Goal: Task Accomplishment & Management: Use online tool/utility

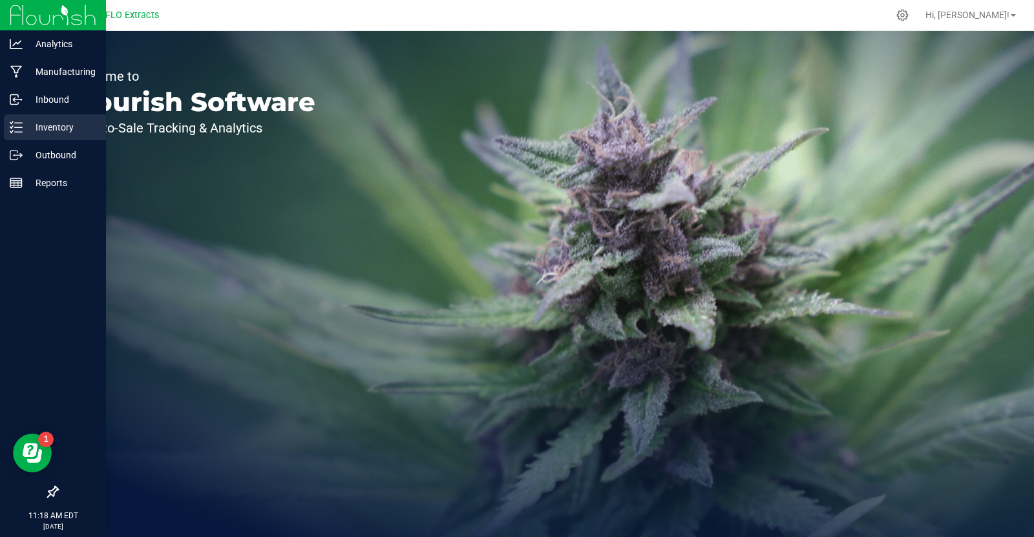
click at [45, 122] on p "Inventory" at bounding box center [62, 128] width 78 height 16
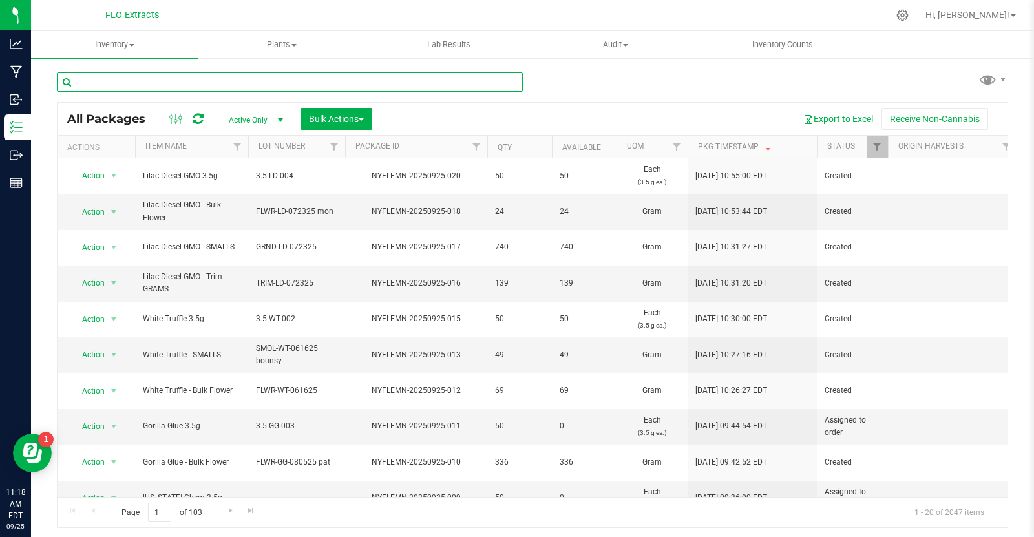
click at [188, 83] on input "text" at bounding box center [290, 81] width 466 height 19
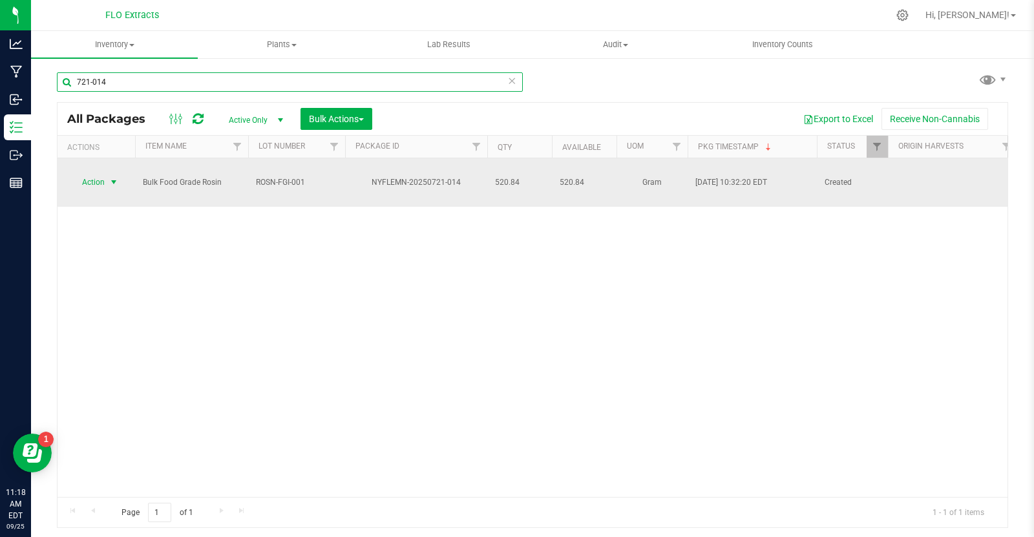
type input "721-014"
click at [115, 184] on span "select" at bounding box center [114, 182] width 10 height 10
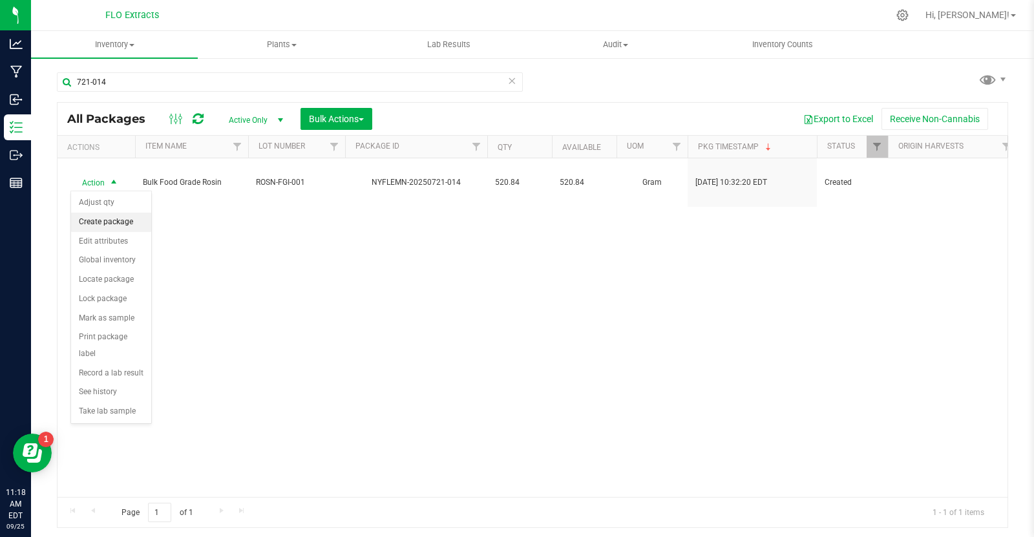
click at [119, 220] on li "Create package" at bounding box center [111, 222] width 80 height 19
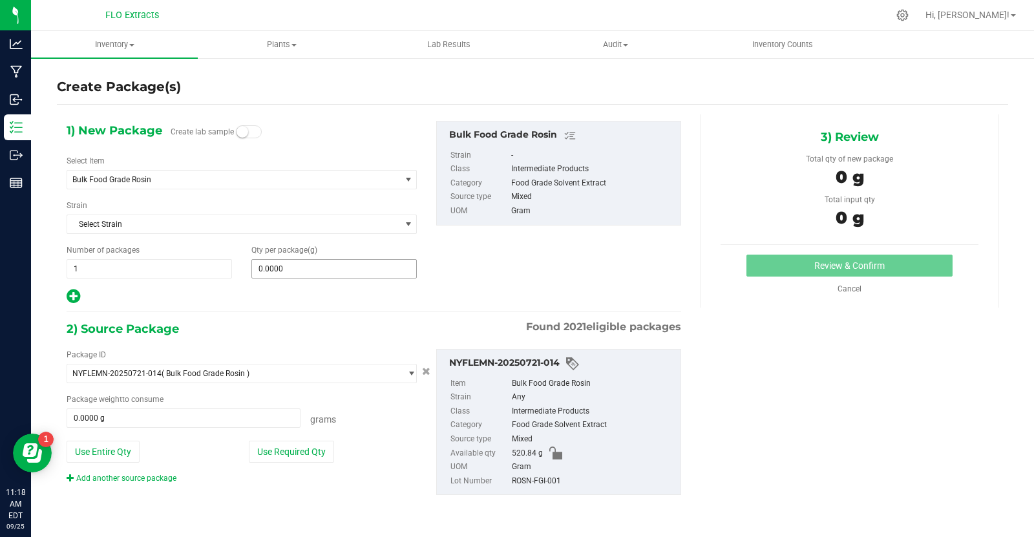
click at [293, 264] on input "0.0000" at bounding box center [334, 269] width 164 height 18
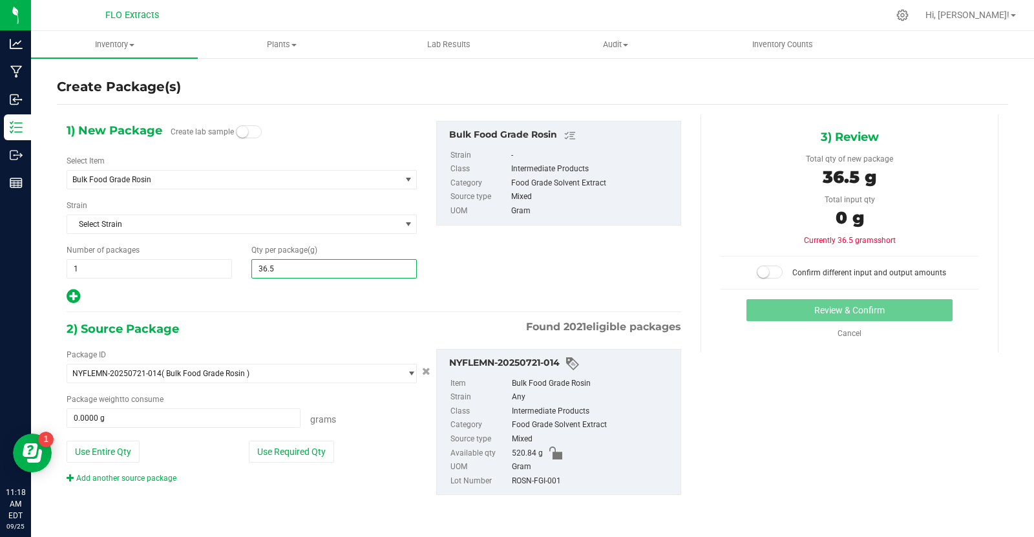
type input "36.58"
click at [285, 445] on button "Use Required Qty" at bounding box center [291, 452] width 85 height 22
type input "36.5800"
type input "36.5800 g"
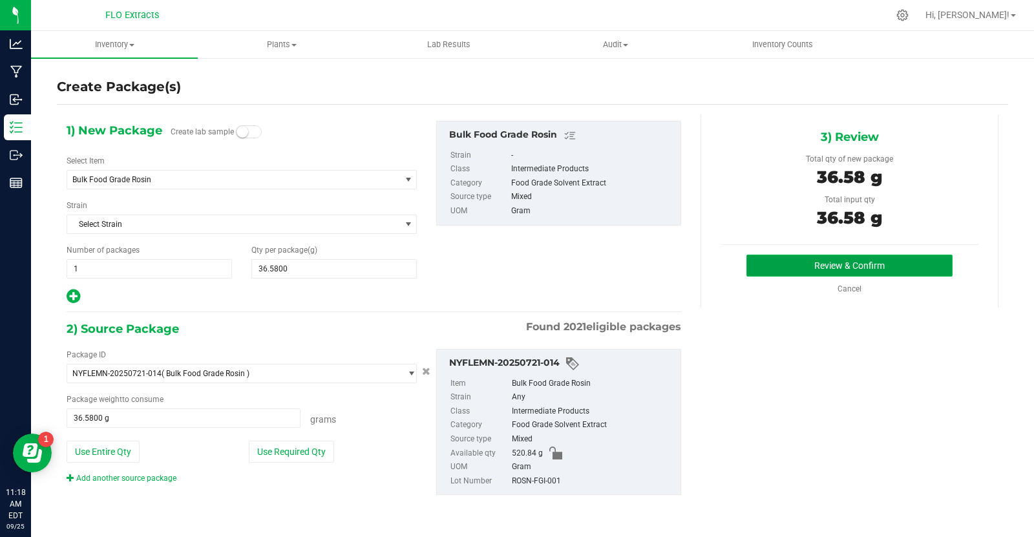
click at [908, 271] on button "Review & Confirm" at bounding box center [850, 266] width 206 height 22
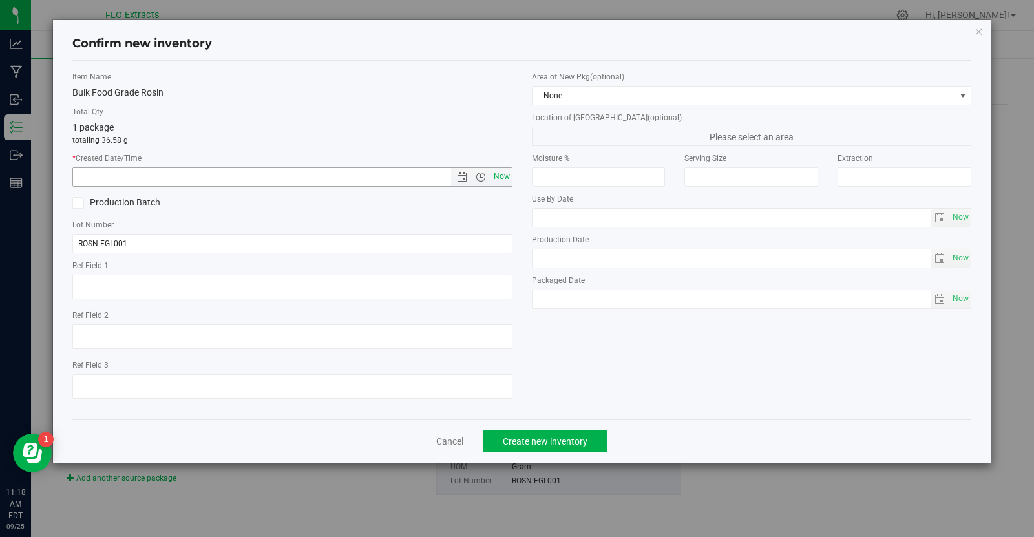
click at [495, 173] on span "Now" at bounding box center [502, 176] width 22 height 19
type input "[DATE] 11:18 AM"
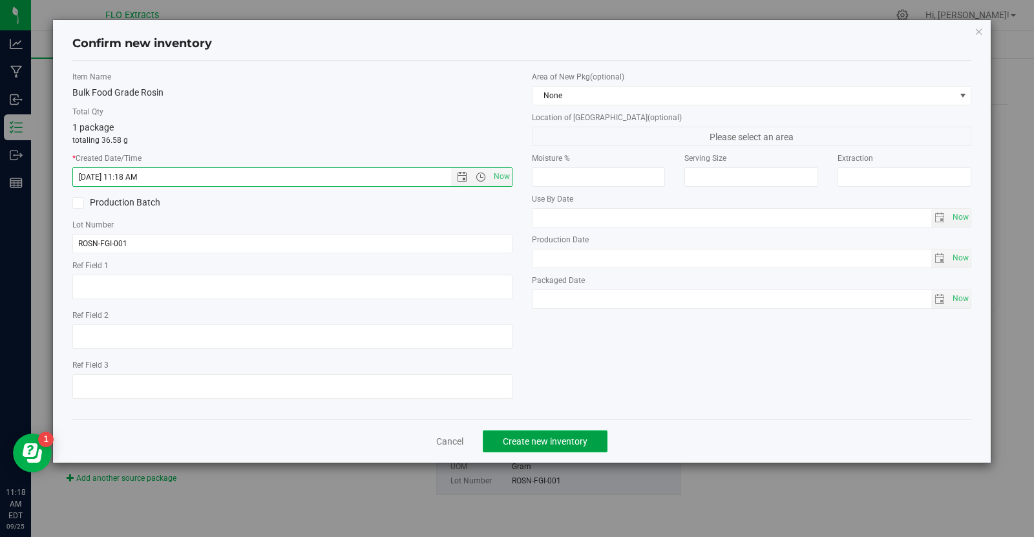
click at [520, 436] on span "Create new inventory" at bounding box center [545, 441] width 85 height 10
